Goal: Transaction & Acquisition: Purchase product/service

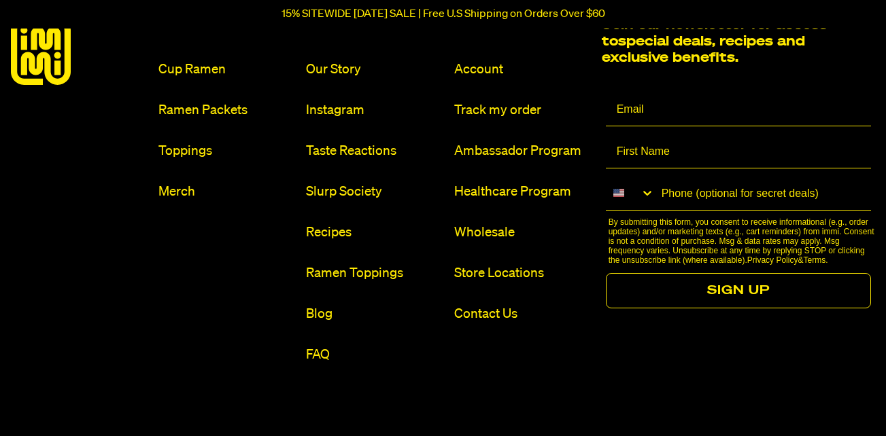
scroll to position [6296, 0]
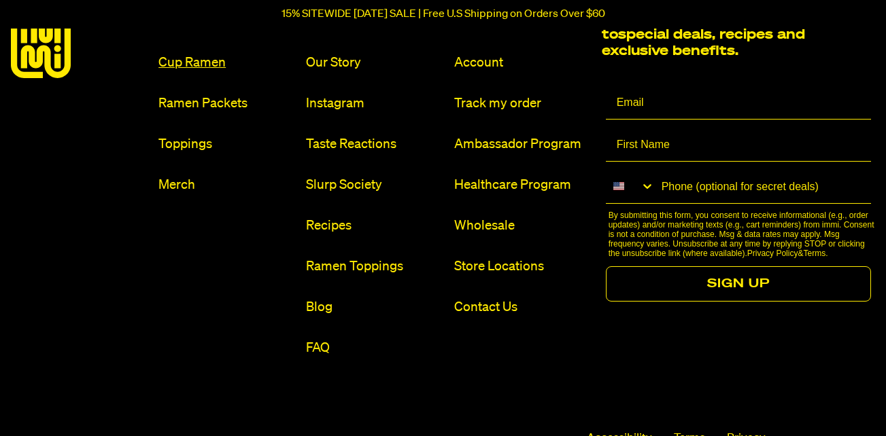
click at [187, 59] on link "Cup Ramen" at bounding box center [226, 63] width 137 height 18
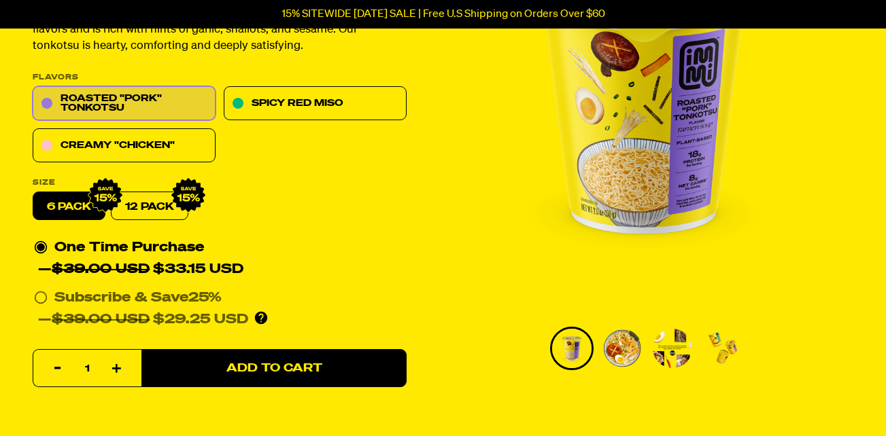
scroll to position [193, 0]
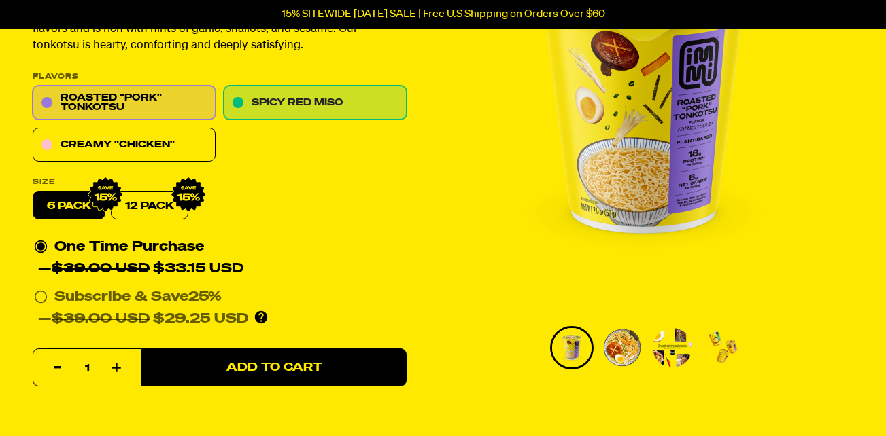
click at [285, 107] on link "Spicy Red Miso" at bounding box center [315, 103] width 183 height 34
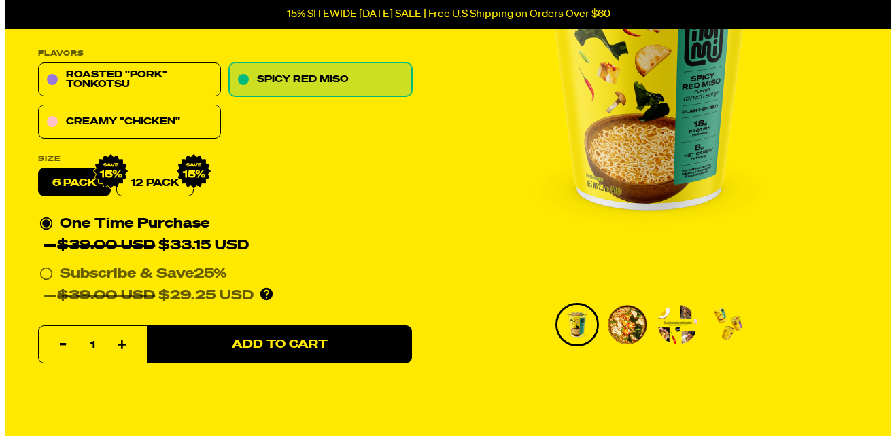
scroll to position [217, 0]
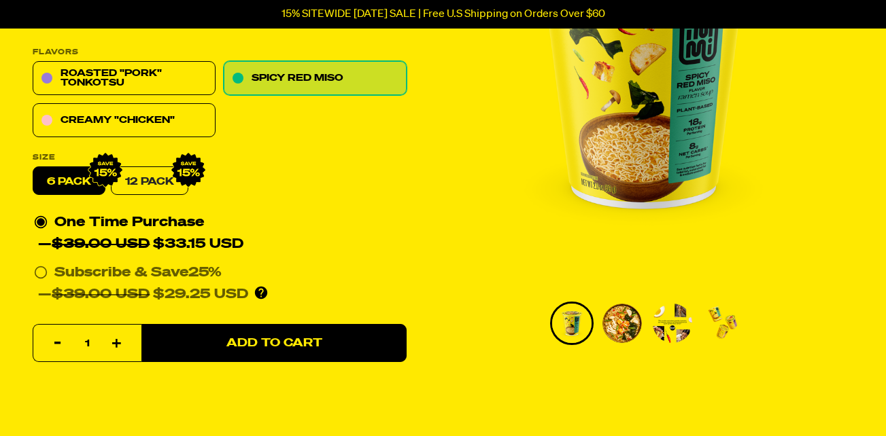
click at [154, 187] on link "12 Pack" at bounding box center [149, 181] width 77 height 29
radio input "false"
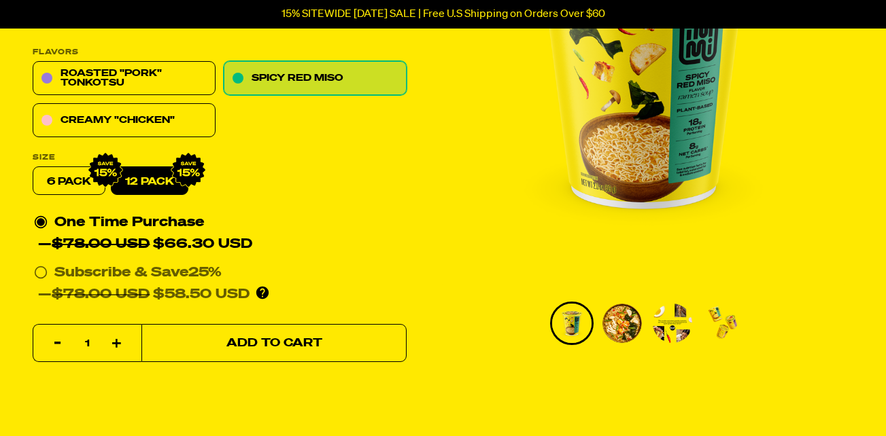
click at [234, 345] on span "Add to Cart" at bounding box center [274, 344] width 96 height 12
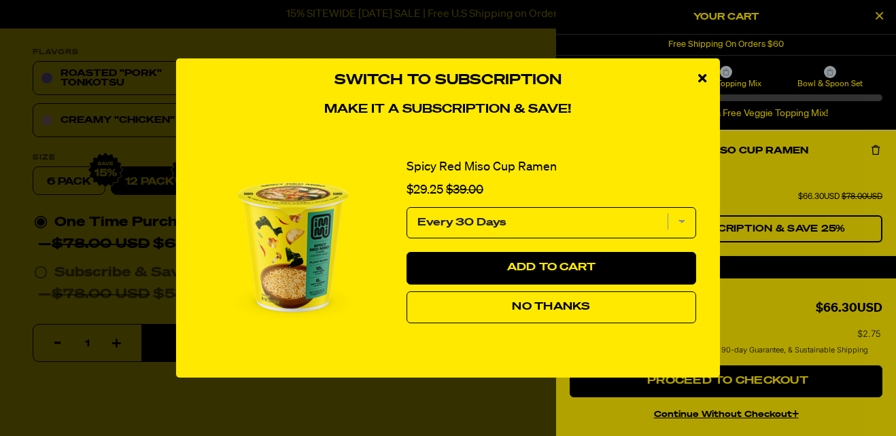
click at [683, 218] on select "Every 30 Days" at bounding box center [551, 222] width 290 height 31
click at [406, 207] on select "Every 30 Days" at bounding box center [551, 222] width 290 height 31
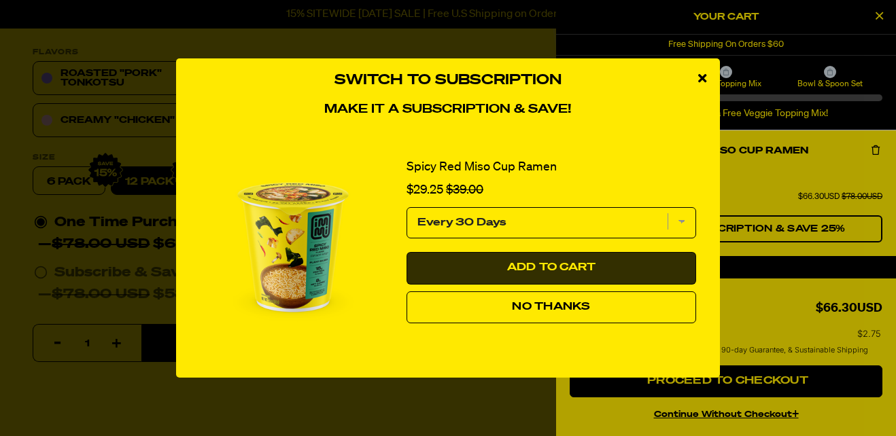
click at [588, 266] on span "Add to Cart" at bounding box center [551, 267] width 89 height 11
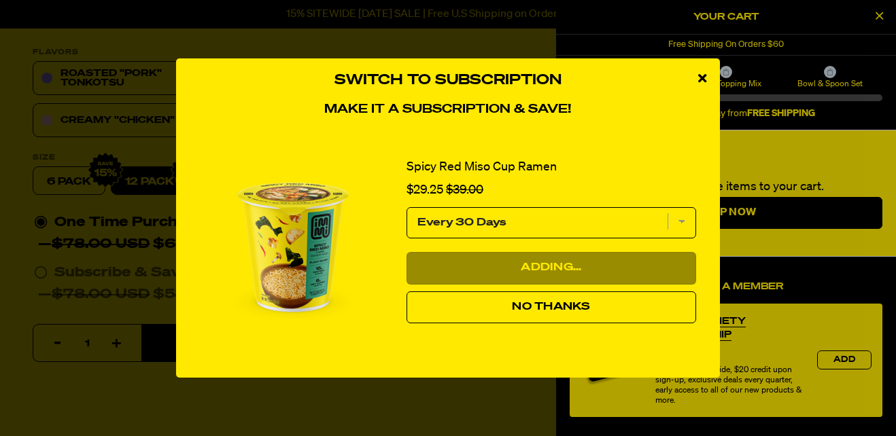
select select "Every 30 Days"
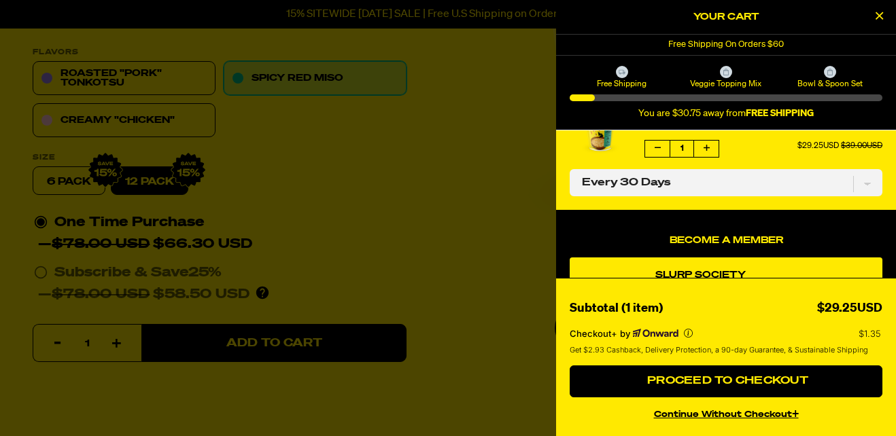
scroll to position [0, 0]
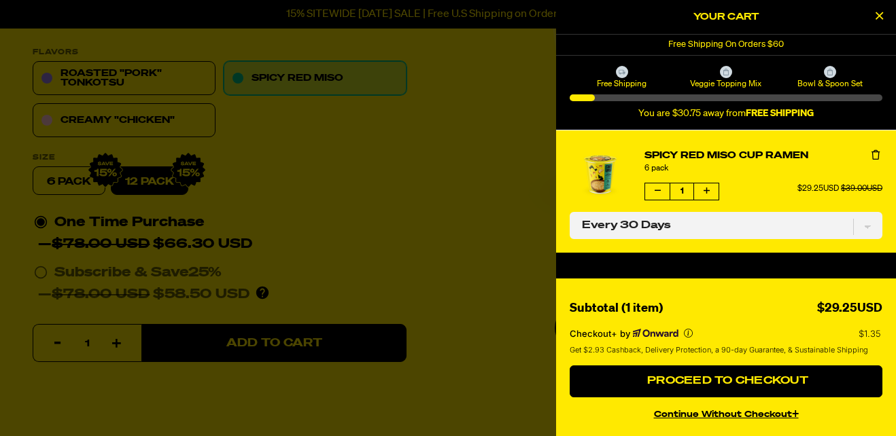
click at [141, 166] on div at bounding box center [448, 218] width 896 height 436
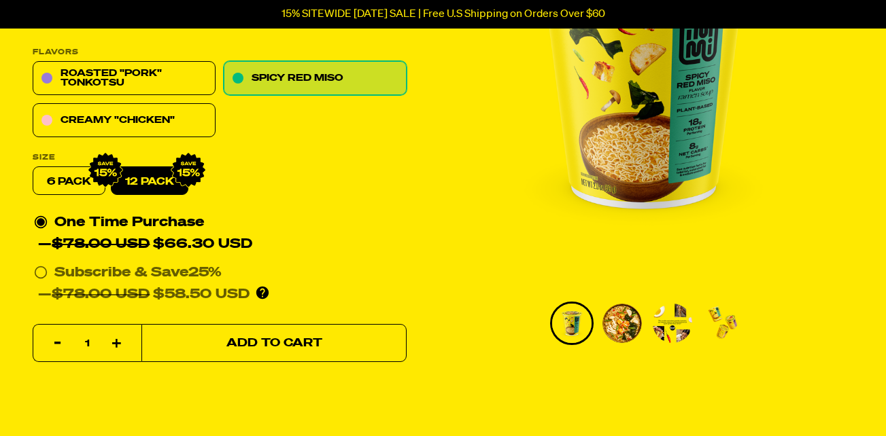
click at [304, 336] on button "Add to Cart" at bounding box center [273, 344] width 265 height 38
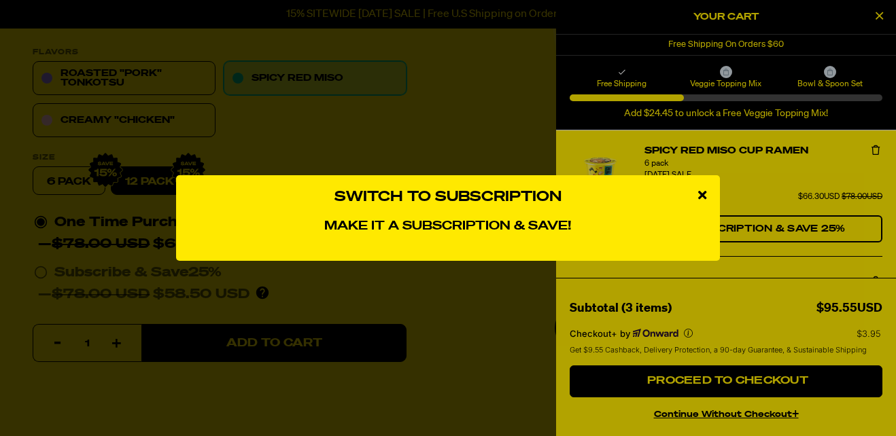
click at [702, 192] on icon "close modal" at bounding box center [702, 195] width 8 height 12
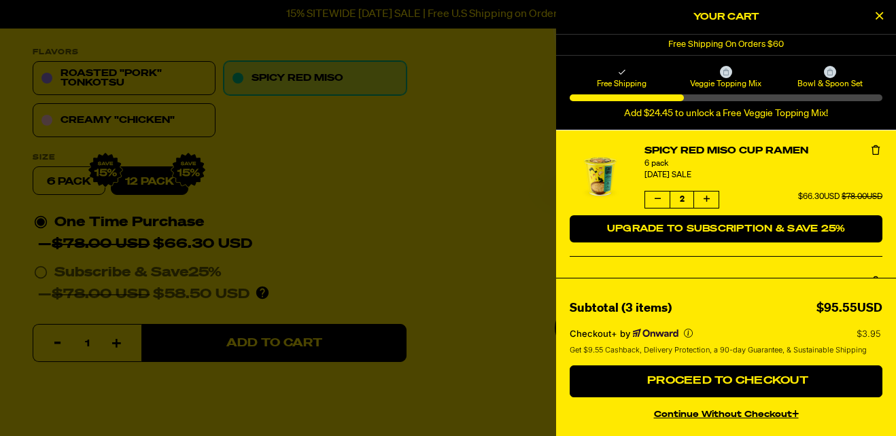
click at [795, 230] on span "Upgrade to Subscription & Save 25%" at bounding box center [726, 229] width 239 height 10
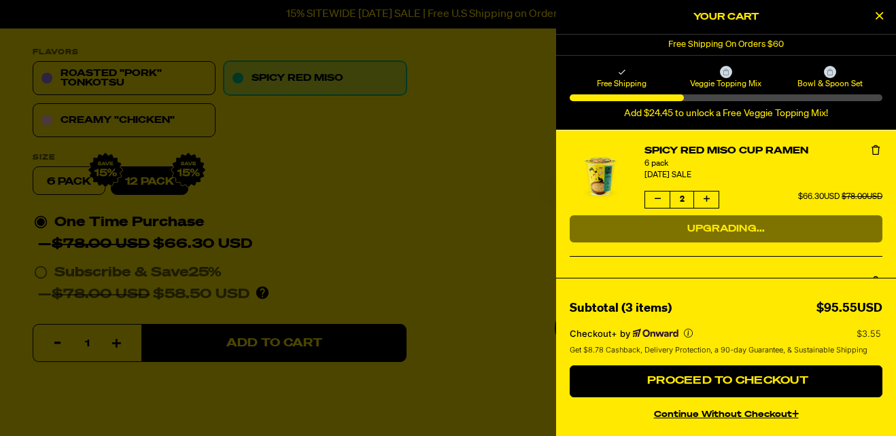
select select "Every 30 Days"
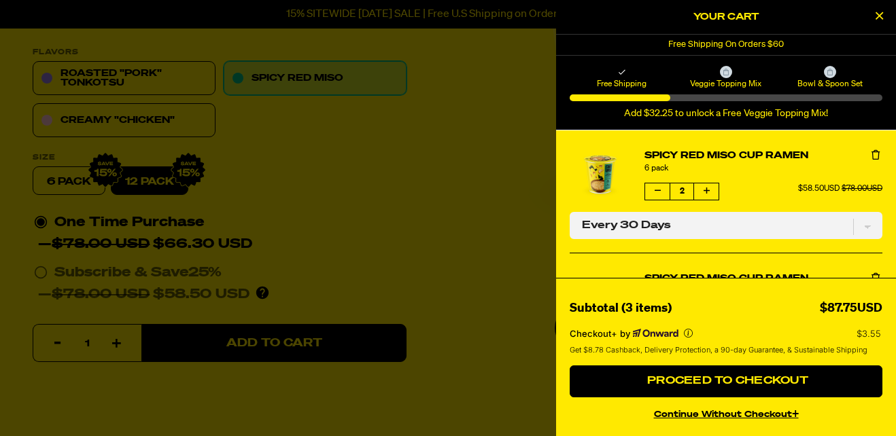
click at [871, 158] on icon "Remove Spicy Red Miso Cup Ramen" at bounding box center [875, 155] width 8 height 10
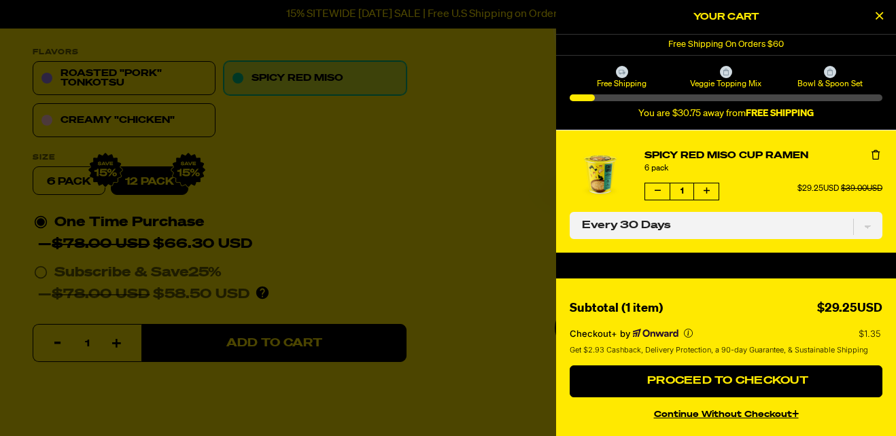
click at [423, 187] on div at bounding box center [448, 218] width 896 height 436
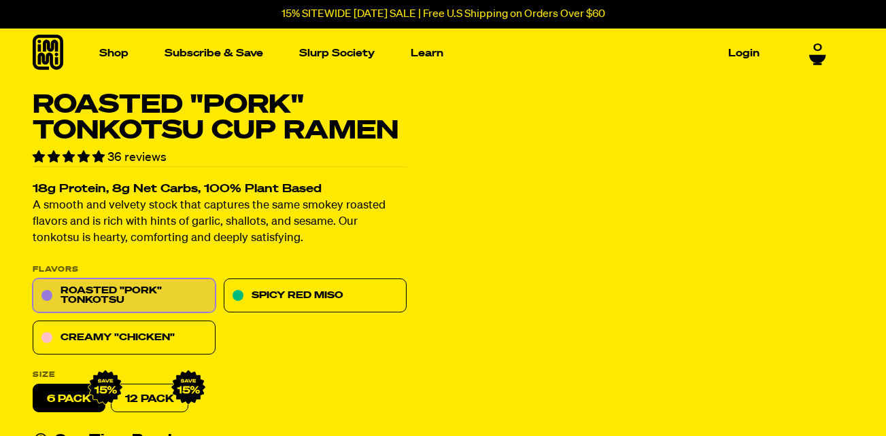
select select "Every 30 Days"
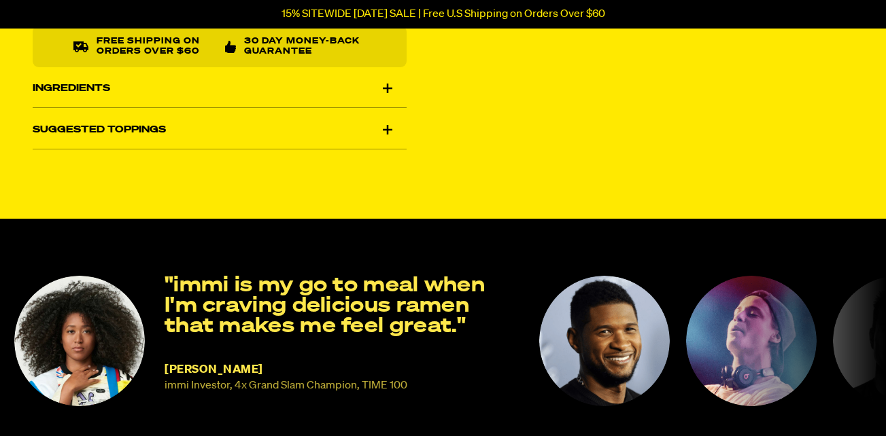
scroll to position [716, 0]
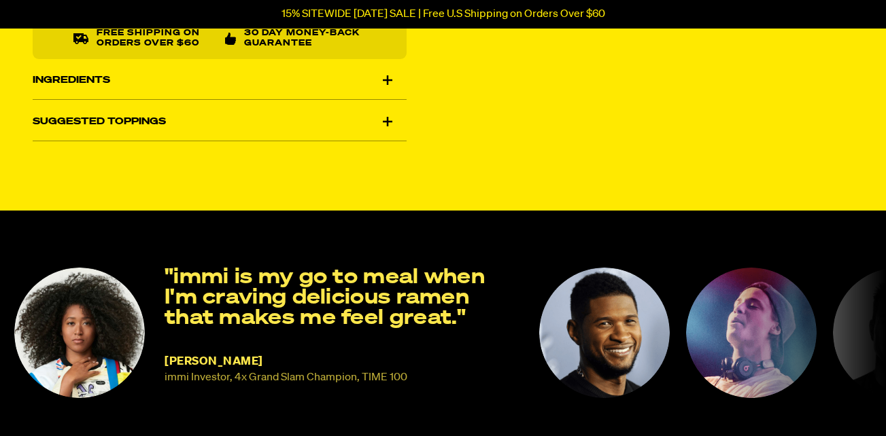
click at [98, 96] on div "Ingredients" at bounding box center [220, 80] width 374 height 38
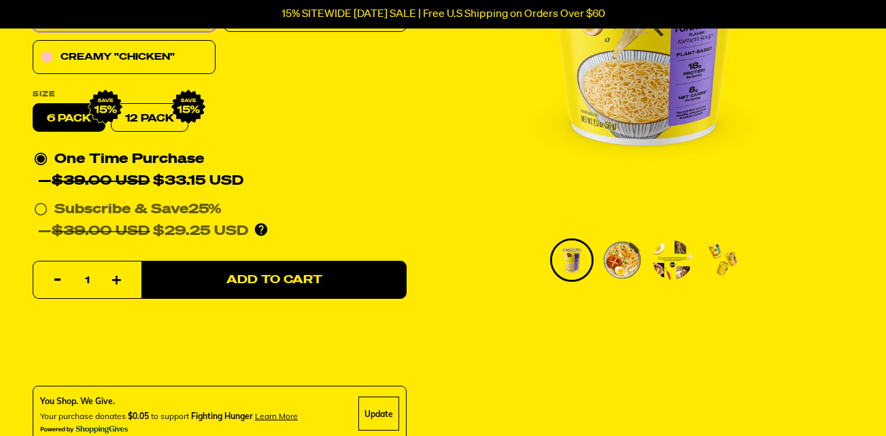
scroll to position [0, 0]
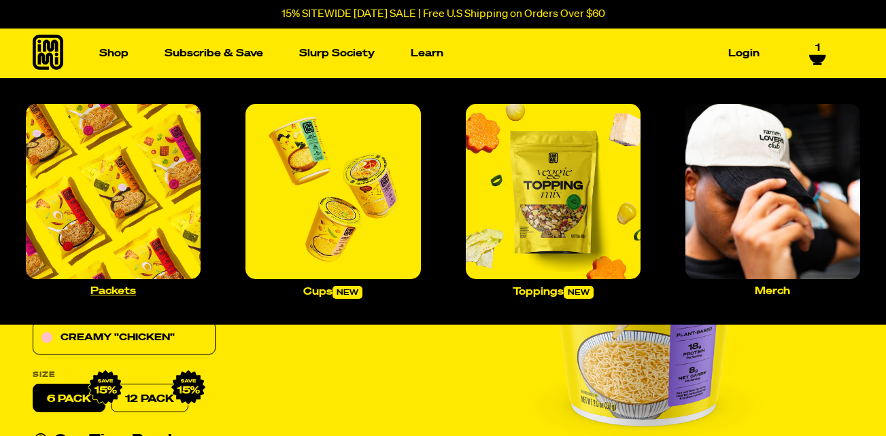
click at [166, 230] on img "Main navigation" at bounding box center [113, 191] width 175 height 175
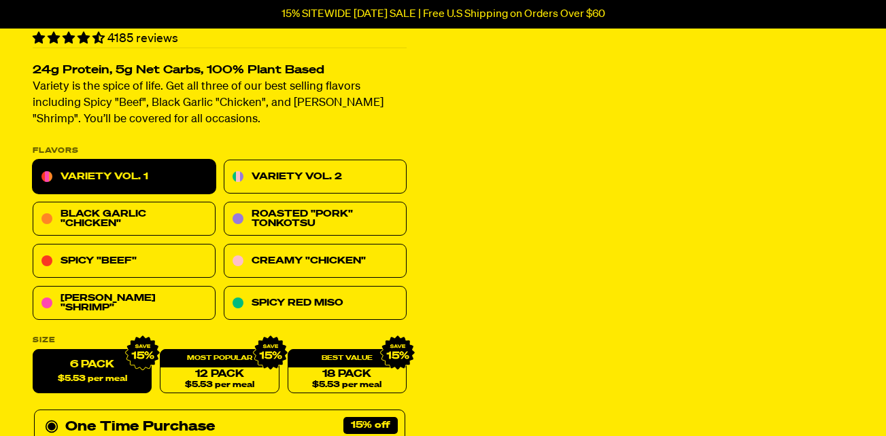
scroll to position [139, 0]
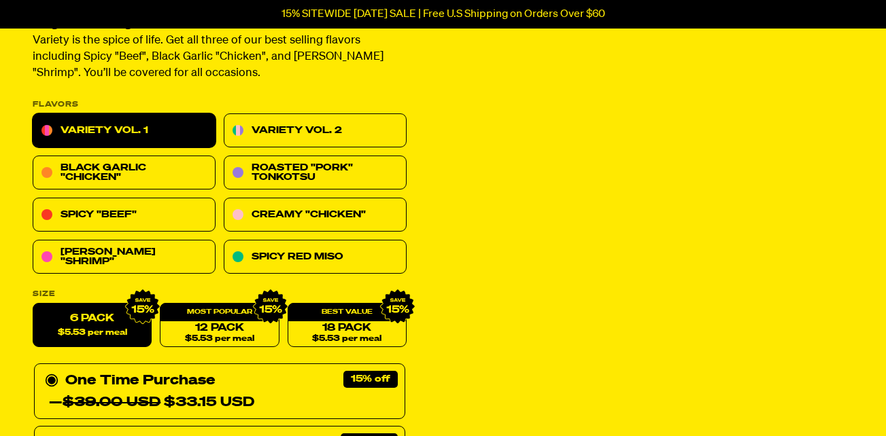
select select "Every 30 Days"
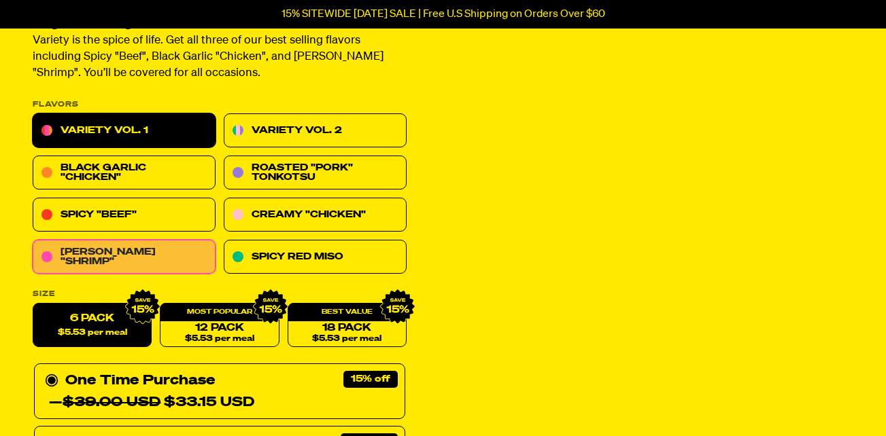
click at [60, 253] on link "Tom Yum "Shrimp"" at bounding box center [124, 258] width 183 height 34
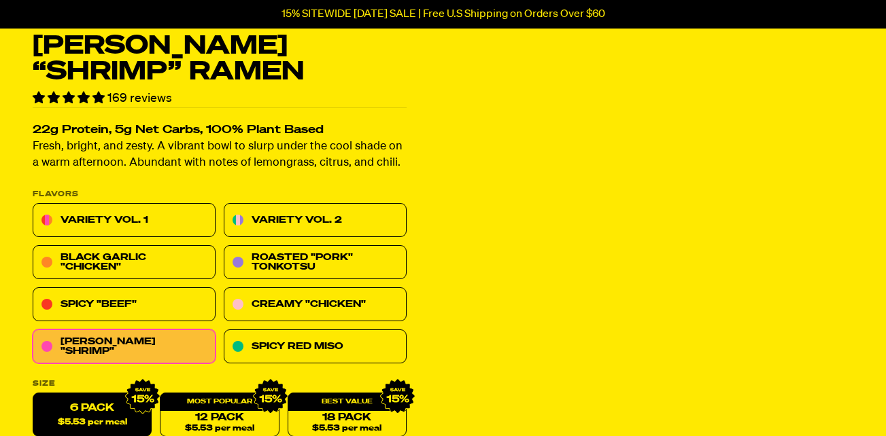
select select "Every 30 Days"
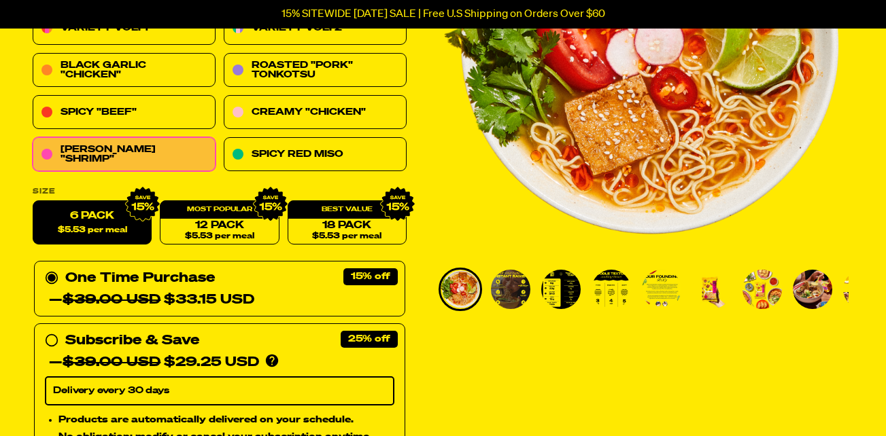
scroll to position [253, 0]
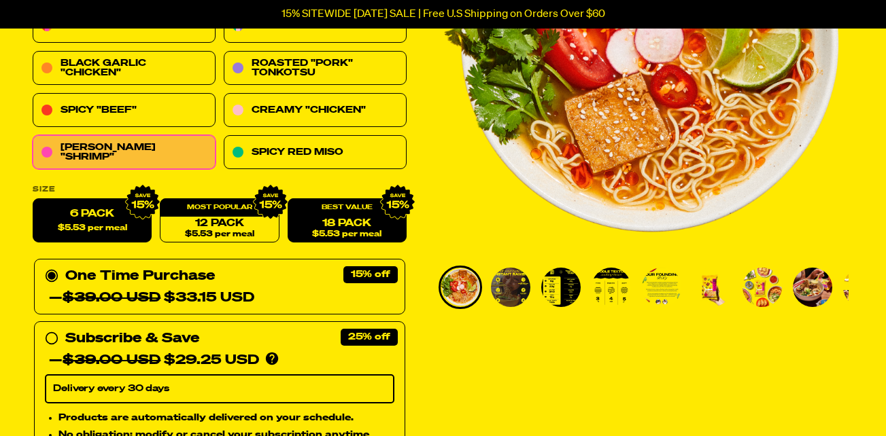
click at [331, 225] on link "18 Pack $5.53 per meal" at bounding box center [346, 221] width 119 height 44
radio input "false"
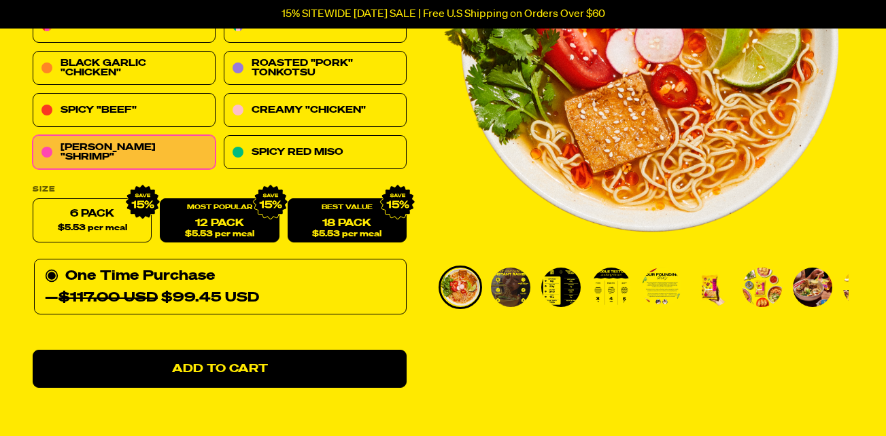
click at [211, 222] on link "12 Pack $5.53 per meal" at bounding box center [219, 221] width 119 height 44
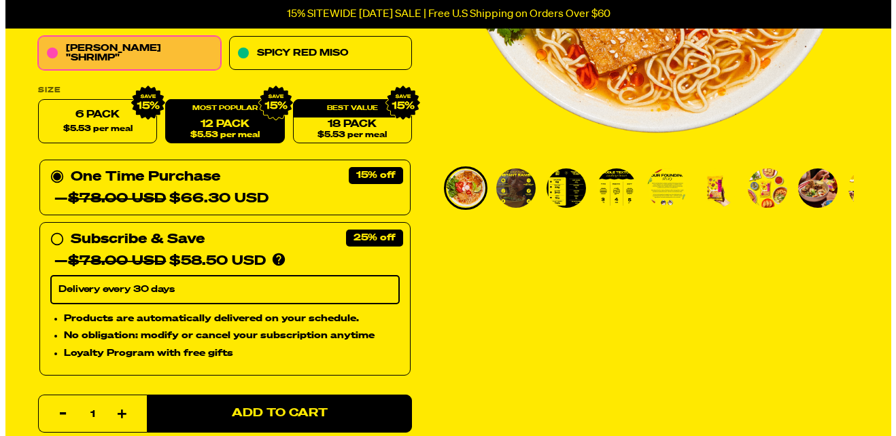
scroll to position [363, 0]
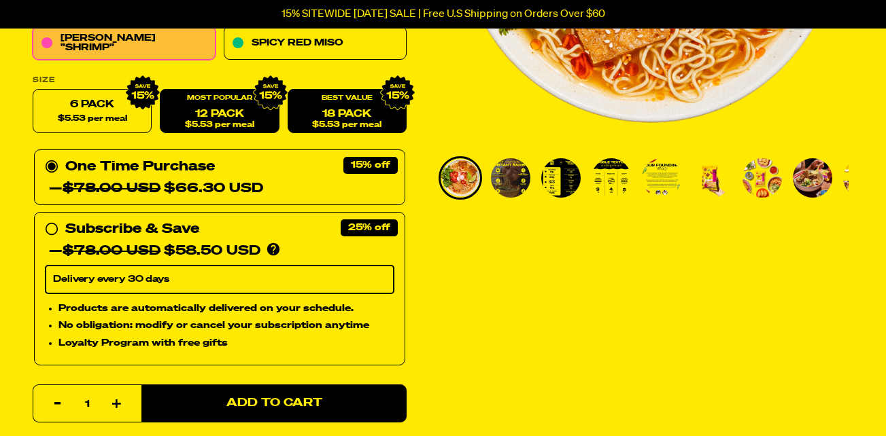
click at [340, 118] on link "18 Pack $5.53 per meal" at bounding box center [346, 112] width 119 height 44
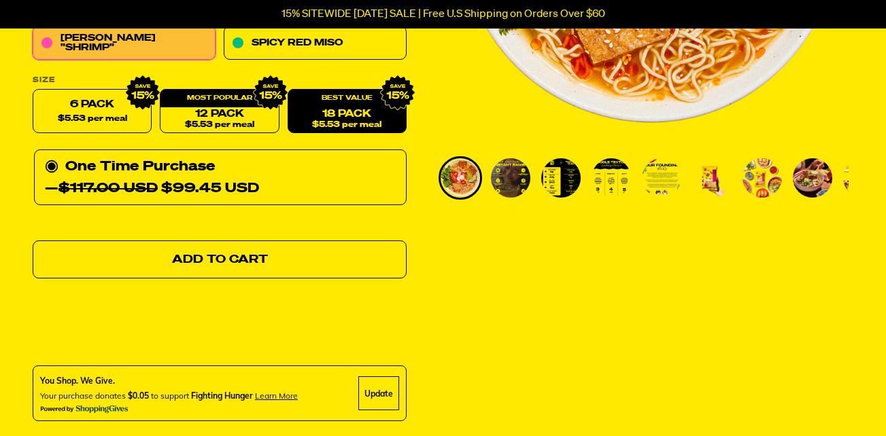
click at [156, 277] on link "Add to Cart" at bounding box center [220, 260] width 374 height 38
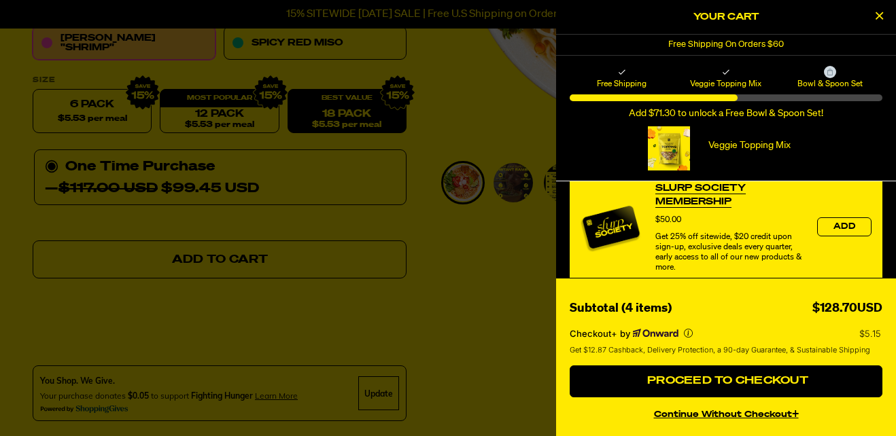
scroll to position [362, 0]
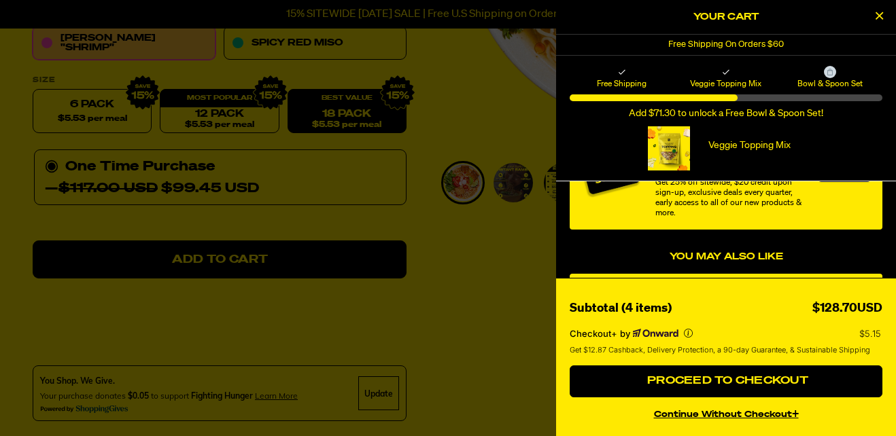
click at [843, 316] on div "$128.70USD" at bounding box center [847, 309] width 70 height 20
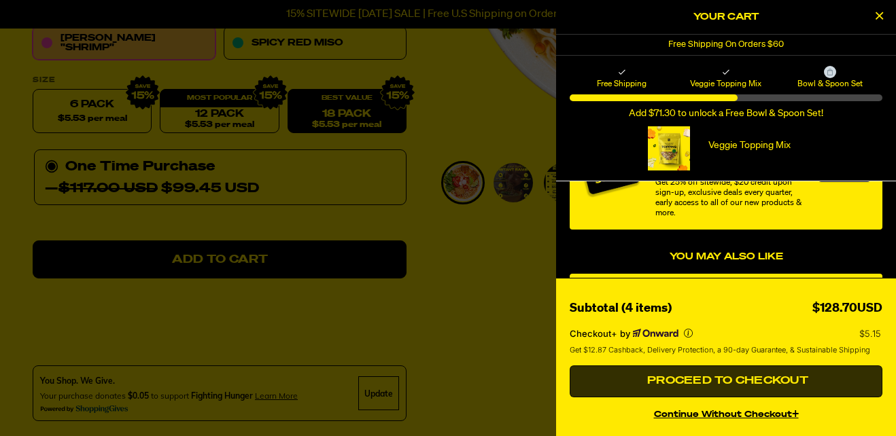
click at [820, 383] on button "Proceed to Checkout" at bounding box center [725, 382] width 313 height 33
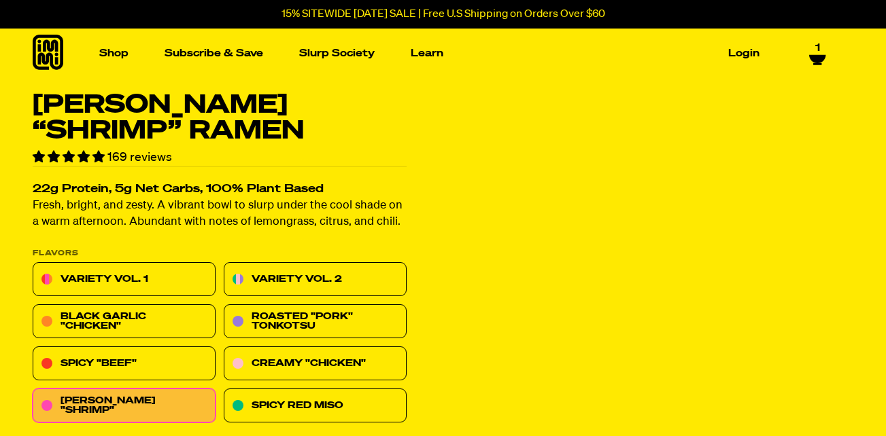
select select "Every 30 Days"
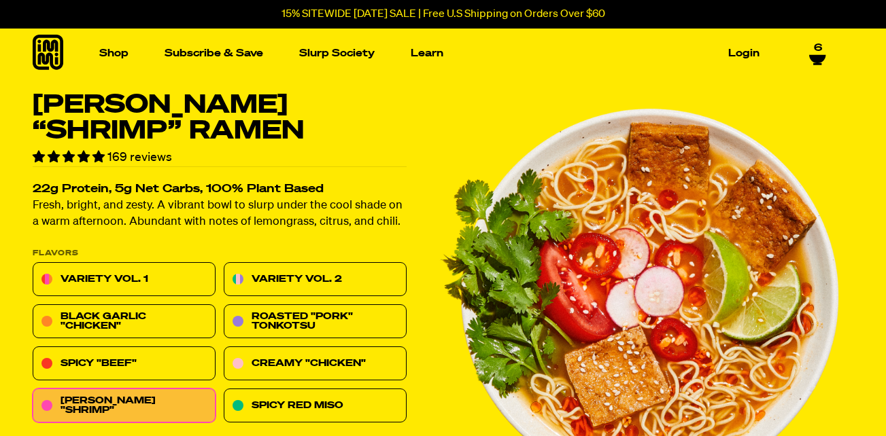
scroll to position [363, 0]
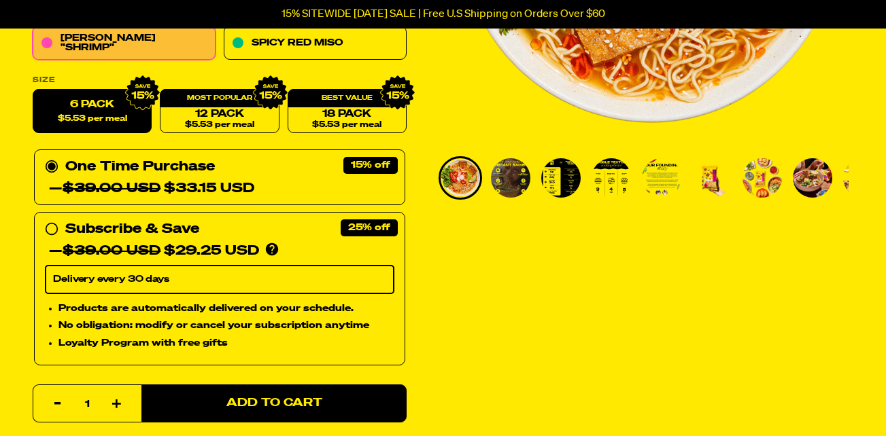
click at [858, 50] on div "Tom Yum “Shrimp” Ramen 169 reviews 22g Protein, 5g Net Carbs, 100% Plant Based …" at bounding box center [443, 390] width 886 height 1320
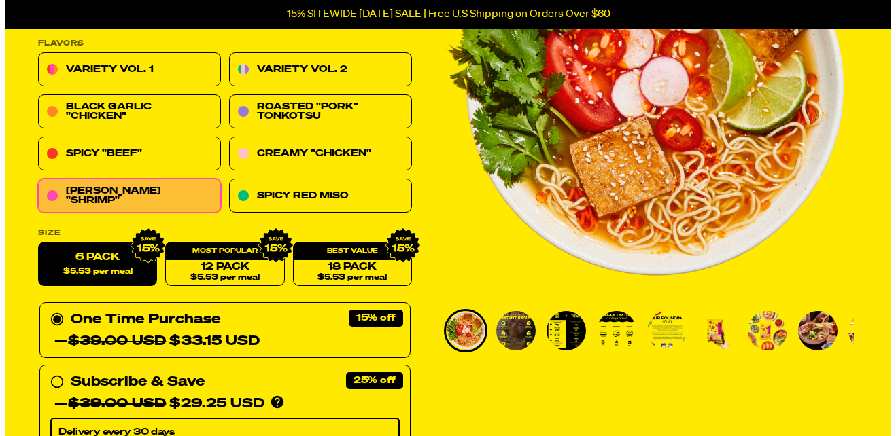
scroll to position [0, 0]
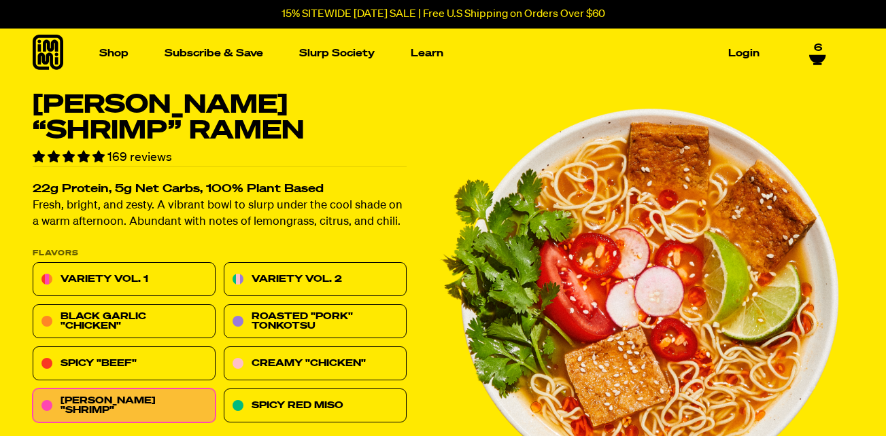
click at [819, 55] on icon at bounding box center [817, 59] width 16 height 8
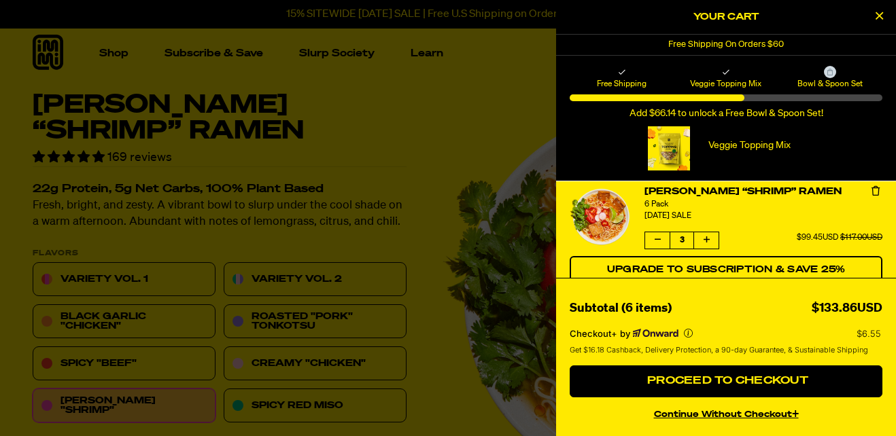
scroll to position [12, 0]
click at [656, 241] on icon "Decrease quantity of Tom Yum “Shrimp” Ramen" at bounding box center [657, 239] width 6 height 8
select select "Every 30 Days"
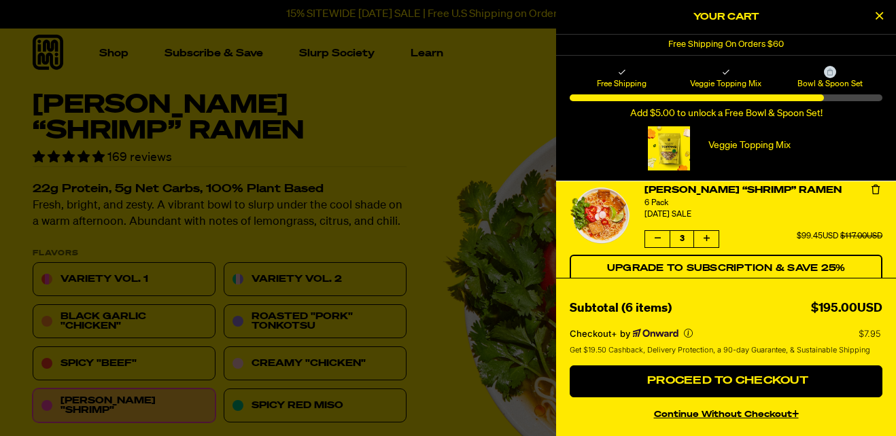
click at [658, 242] on icon "Decrease quantity of Tom Yum “Shrimp” Ramen" at bounding box center [657, 238] width 6 height 8
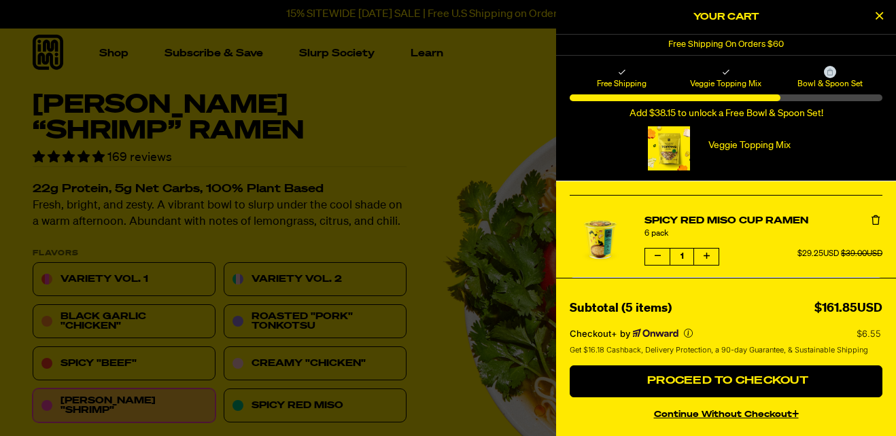
scroll to position [111, 0]
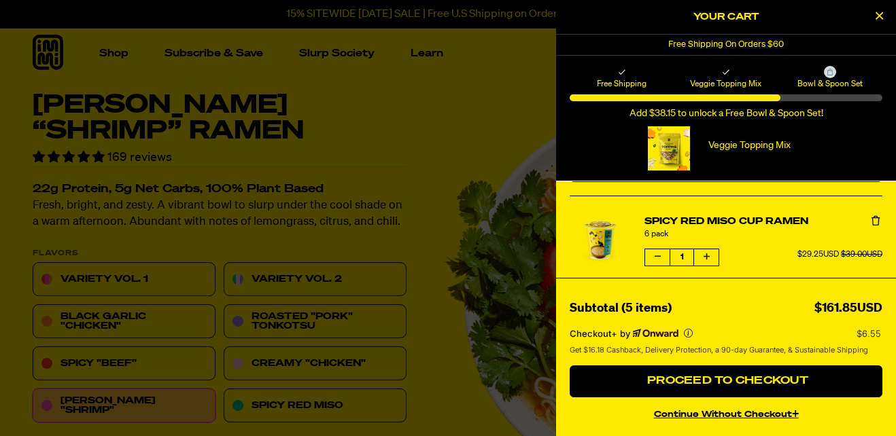
click at [871, 220] on icon "Remove Spicy Red Miso Cup Ramen" at bounding box center [875, 221] width 8 height 10
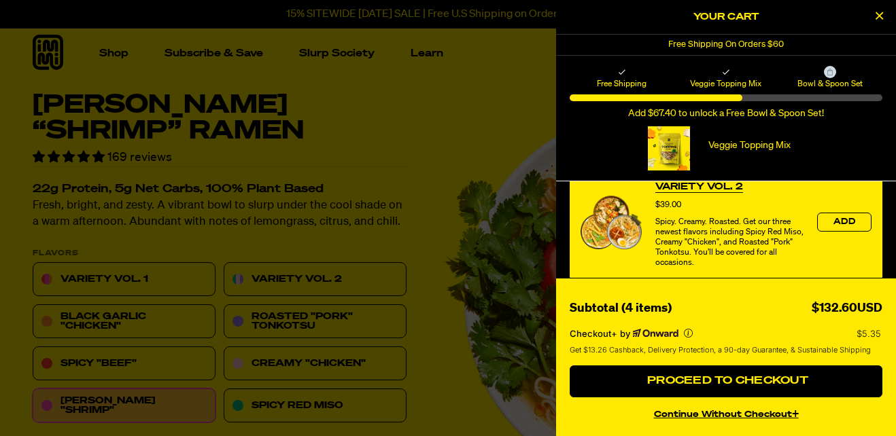
scroll to position [484, 0]
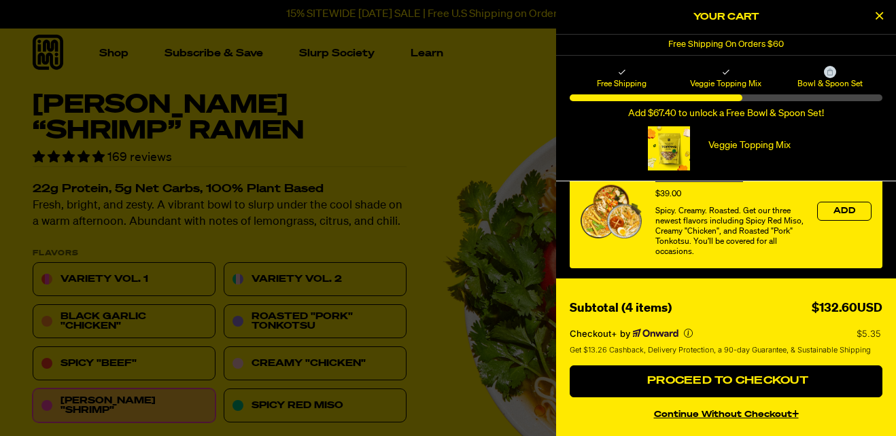
click at [772, 308] on div "Subtotal (4 items) $132.60USD" at bounding box center [725, 309] width 313 height 20
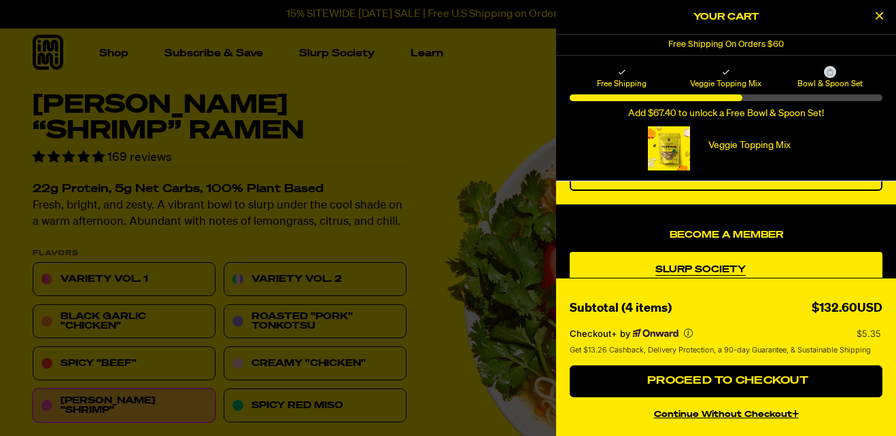
scroll to position [239, 0]
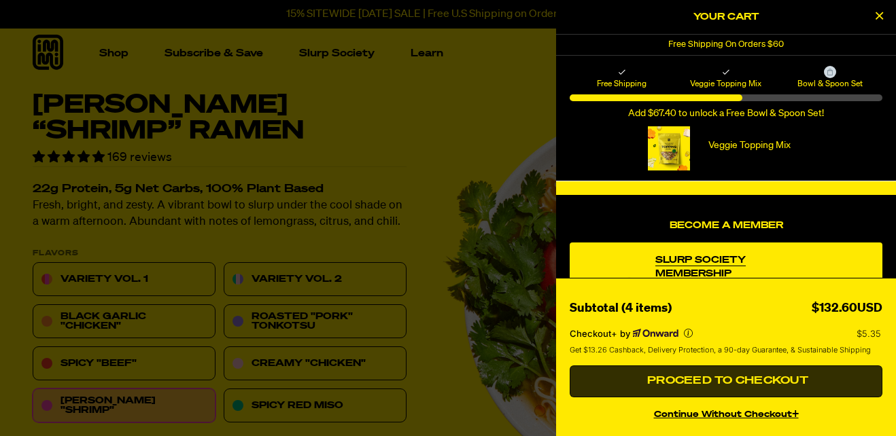
click at [754, 380] on span "Proceed to Checkout" at bounding box center [726, 381] width 164 height 11
